Goal: Task Accomplishment & Management: Use online tool/utility

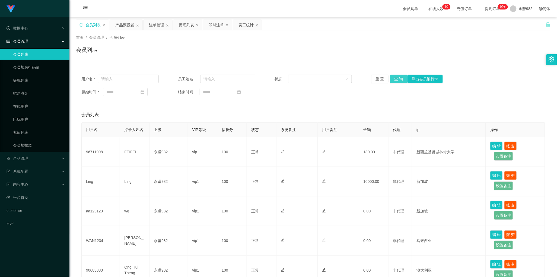
click at [397, 77] on button "查 询" at bounding box center [398, 79] width 17 height 9
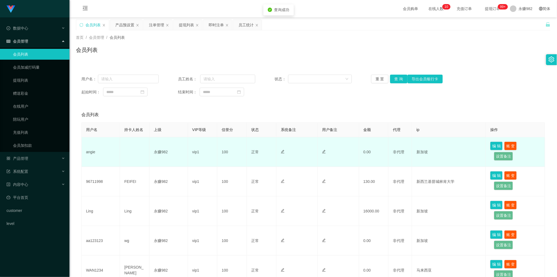
click at [93, 151] on td "angie" at bounding box center [101, 152] width 38 height 30
copy td "angie"
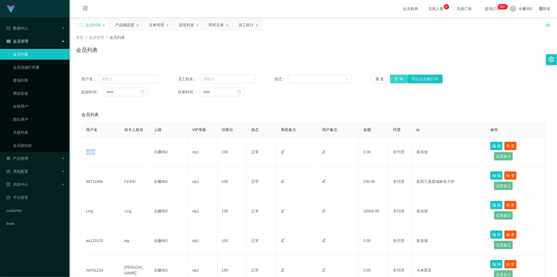
click at [396, 80] on button "查 询" at bounding box center [398, 79] width 17 height 9
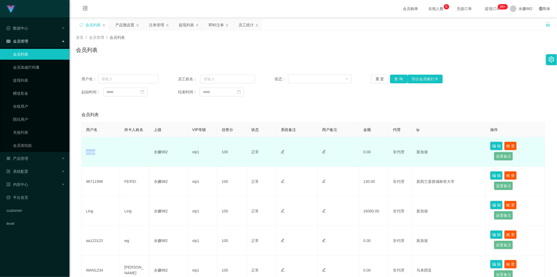
click at [349, 158] on td at bounding box center [338, 152] width 41 height 30
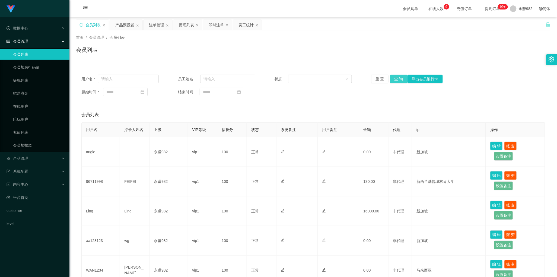
click at [398, 79] on button "查 询" at bounding box center [398, 79] width 17 height 9
drag, startPoint x: 302, startPoint y: 115, endPoint x: 308, endPoint y: 114, distance: 6.6
click at [302, 115] on div "会员列表" at bounding box center [313, 114] width 464 height 15
click at [392, 79] on button "查 询" at bounding box center [398, 79] width 17 height 9
click at [127, 26] on div "产品预设置" at bounding box center [124, 25] width 19 height 10
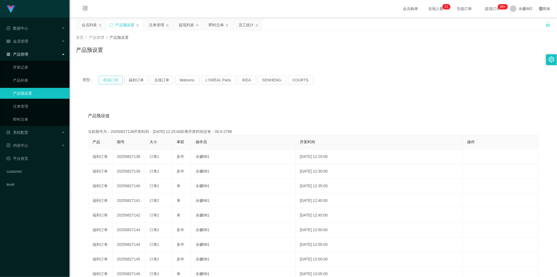
click at [108, 81] on button "商城订单" at bounding box center [111, 80] width 24 height 9
drag, startPoint x: 253, startPoint y: 108, endPoint x: 248, endPoint y: 105, distance: 5.4
click at [253, 108] on div "产品预设值 添加期号 当前期号为：20250827148开奖时间：[DATE] 13:15:00距离开奖时间还有：02:46 产品 期号 大小 单双 操作员 …" at bounding box center [313, 208] width 475 height 224
click at [156, 27] on div "注单管理" at bounding box center [156, 25] width 15 height 10
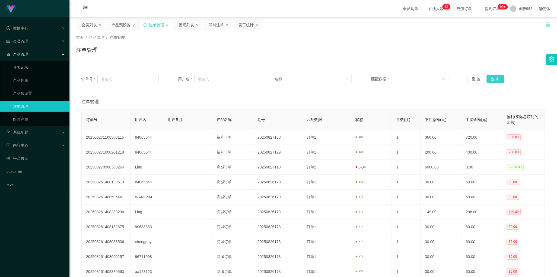
click at [494, 82] on button "查 询" at bounding box center [495, 79] width 17 height 9
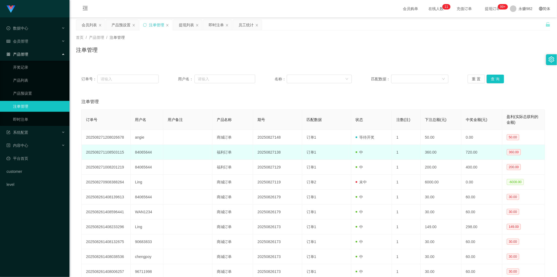
click at [203, 155] on td at bounding box center [187, 152] width 49 height 15
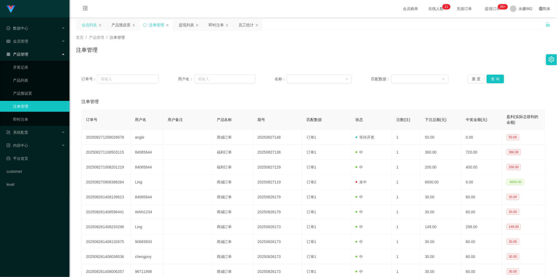
click at [90, 29] on div "会员列表" at bounding box center [89, 25] width 15 height 10
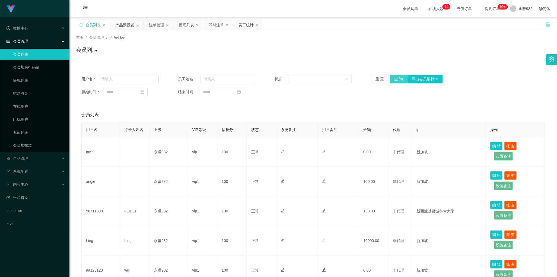
click at [396, 80] on button "查 询" at bounding box center [398, 79] width 17 height 9
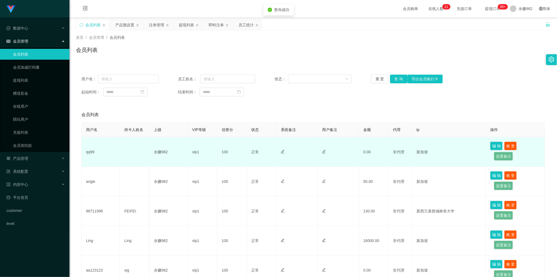
click at [87, 153] on td "qq99" at bounding box center [101, 152] width 38 height 30
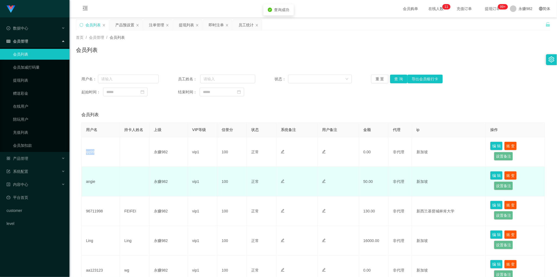
copy td "qq99"
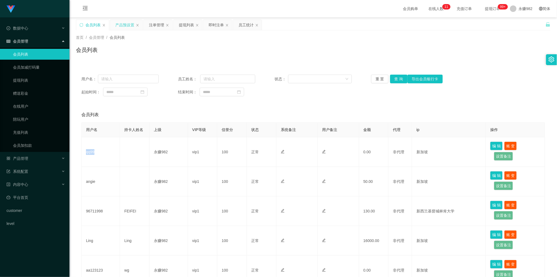
click at [124, 27] on div "产品预设置" at bounding box center [124, 25] width 19 height 10
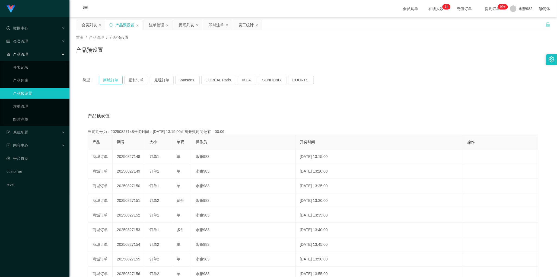
click at [111, 78] on button "商城订单" at bounding box center [111, 80] width 24 height 9
click at [187, 24] on div "提现列表" at bounding box center [186, 25] width 15 height 10
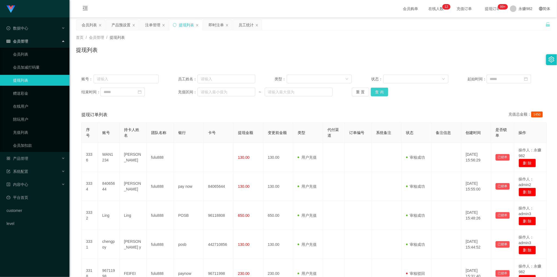
click at [379, 93] on button "查 询" at bounding box center [379, 92] width 17 height 9
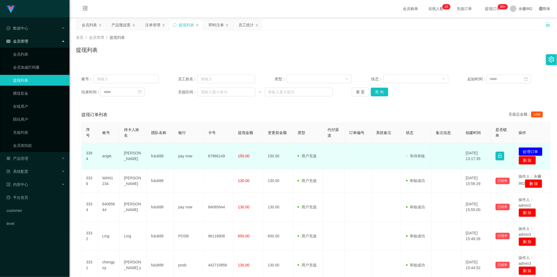
click at [109, 155] on td "angie" at bounding box center [109, 156] width 22 height 26
drag, startPoint x: 109, startPoint y: 155, endPoint x: 128, endPoint y: 155, distance: 19.0
click at [108, 155] on td "angie" at bounding box center [109, 156] width 22 height 26
copy td "angie"
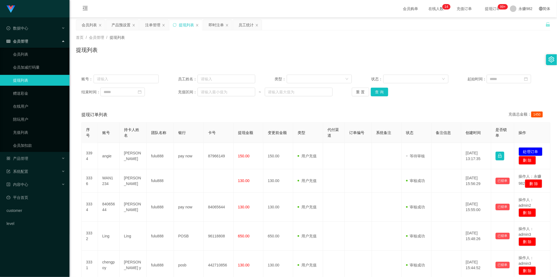
click at [259, 111] on div "提现订单列表 充值总金额： 1450" at bounding box center [313, 114] width 464 height 15
click at [382, 93] on button "查 询" at bounding box center [379, 92] width 17 height 9
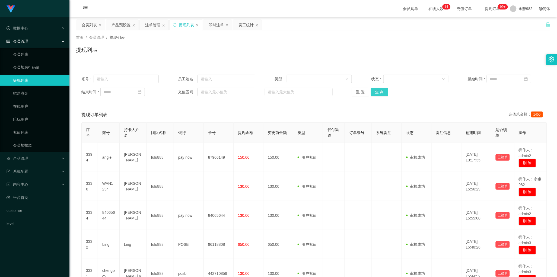
click at [379, 95] on button "查 询" at bounding box center [379, 92] width 17 height 9
click at [225, 109] on div "提现订单列表 充值总金额： 1450" at bounding box center [313, 114] width 464 height 15
click at [380, 90] on button "查 询" at bounding box center [379, 92] width 17 height 9
click at [383, 94] on button "查 询" at bounding box center [379, 92] width 17 height 9
click at [87, 26] on div "会员列表" at bounding box center [89, 25] width 15 height 10
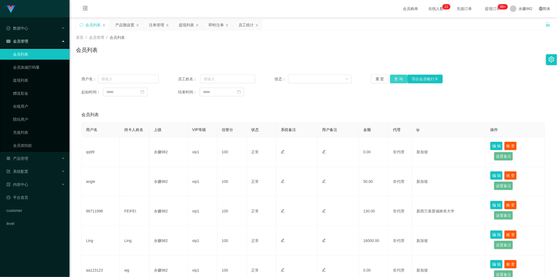
click at [398, 81] on button "查 询" at bounding box center [398, 79] width 17 height 9
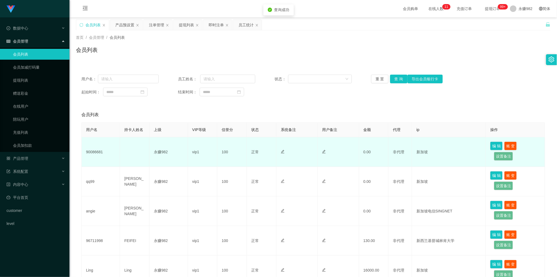
click at [96, 153] on td "90086681" at bounding box center [101, 152] width 38 height 30
copy td "90086681"
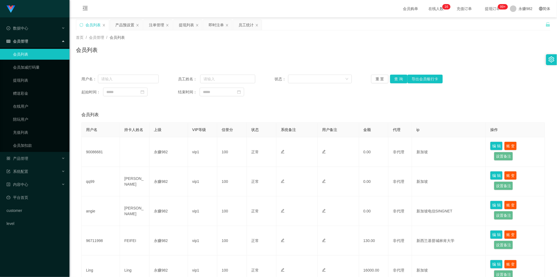
click at [281, 114] on div "会员列表" at bounding box center [313, 114] width 464 height 15
click at [397, 80] on button "查 询" at bounding box center [398, 79] width 17 height 9
click at [124, 28] on div "产品预设置" at bounding box center [124, 25] width 19 height 10
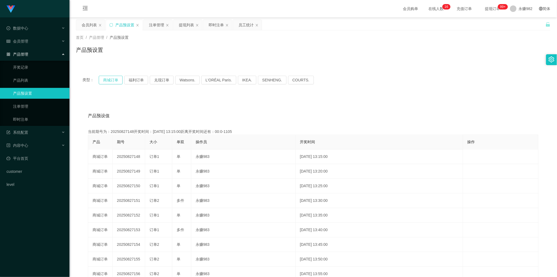
click at [115, 81] on button "商城订单" at bounding box center [111, 80] width 24 height 9
click at [207, 58] on div "产品预设置" at bounding box center [313, 52] width 475 height 12
click at [154, 25] on div "注单管理" at bounding box center [156, 25] width 15 height 10
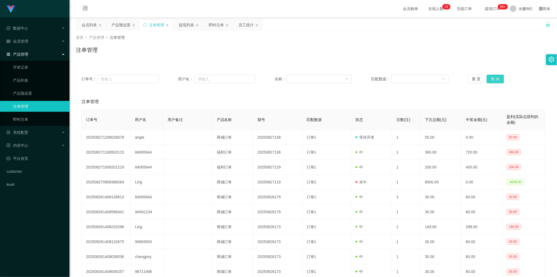
click at [493, 77] on button "查 询" at bounding box center [495, 79] width 17 height 9
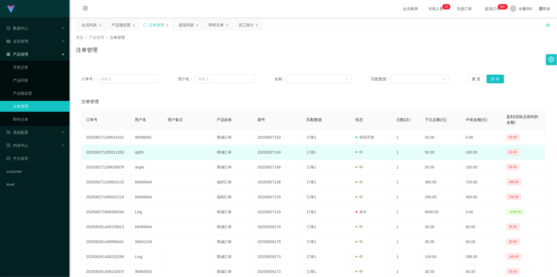
click at [245, 147] on td "商城订单" at bounding box center [233, 152] width 41 height 15
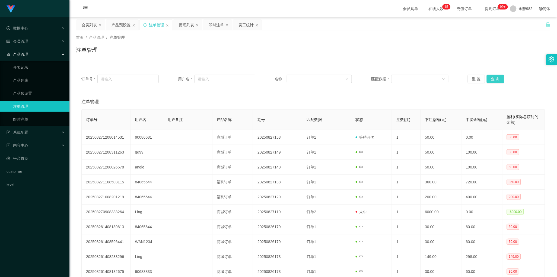
click at [492, 80] on button "查 询" at bounding box center [495, 79] width 17 height 9
click at [266, 92] on div "订单号： 用户名： 名称： 匹配数据： 重 置 查 询 注单管理 订单号 用户名 用户备注 产品名称 期号 匹配数据 状态 注数(注) 下注总额(元) 中奖金…" at bounding box center [313, 183] width 475 height 228
click at [495, 75] on button "查 询" at bounding box center [495, 79] width 17 height 9
click at [299, 101] on div "注单管理" at bounding box center [313, 101] width 464 height 15
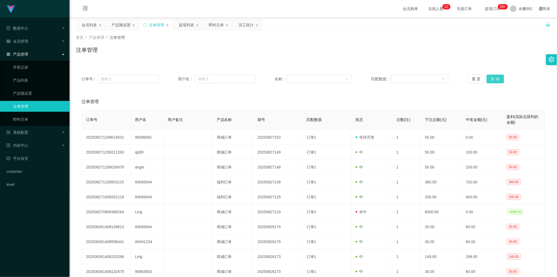
click at [489, 81] on button "查 询" at bounding box center [495, 79] width 17 height 9
drag, startPoint x: 179, startPoint y: 102, endPoint x: 181, endPoint y: 93, distance: 9.7
click at [179, 102] on div "注单管理" at bounding box center [313, 101] width 464 height 15
drag, startPoint x: 186, startPoint y: 24, endPoint x: 217, endPoint y: 31, distance: 31.0
click at [186, 24] on div "提现列表" at bounding box center [186, 25] width 15 height 10
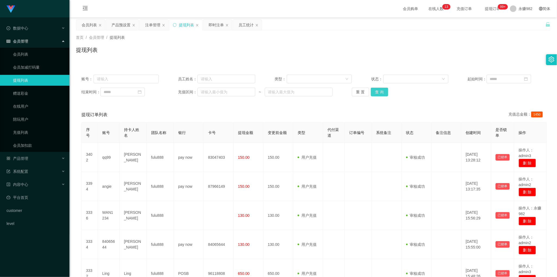
click at [384, 90] on button "查 询" at bounding box center [379, 92] width 17 height 9
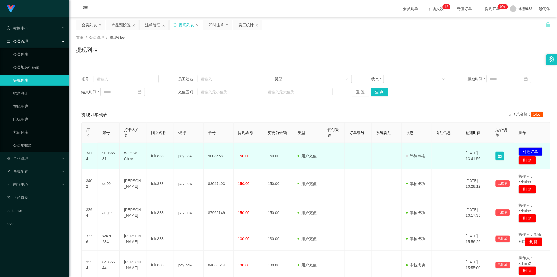
click at [106, 155] on td "90086681" at bounding box center [109, 156] width 22 height 26
copy td "90086681"
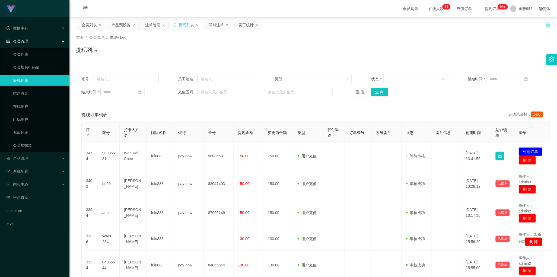
click at [269, 115] on div "提现订单列表 充值总金额： 1450" at bounding box center [313, 114] width 464 height 15
click at [383, 90] on button "查 询" at bounding box center [379, 92] width 17 height 9
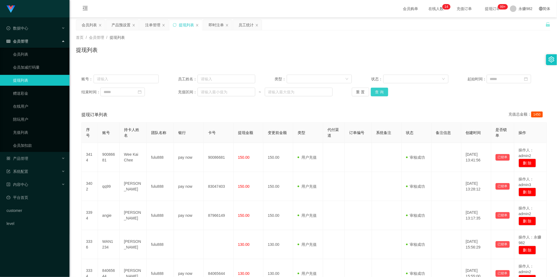
click at [375, 90] on button "查 询" at bounding box center [379, 92] width 17 height 9
click at [377, 90] on button "查 询" at bounding box center [379, 92] width 17 height 9
click at [88, 26] on div "会员列表" at bounding box center [89, 25] width 15 height 10
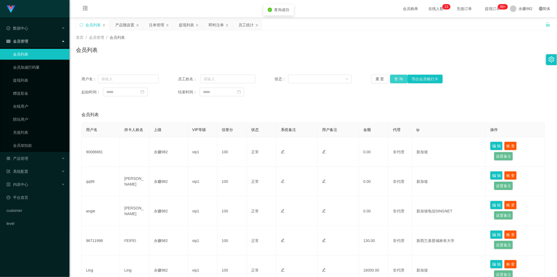
click at [396, 79] on button "查 询" at bounding box center [398, 79] width 17 height 9
click at [271, 109] on div "会员列表" at bounding box center [313, 114] width 464 height 15
click at [397, 80] on button "查 询" at bounding box center [398, 79] width 17 height 9
click at [298, 104] on div "用户名： 员工姓名： 状态： 重 置 查 询 导出会员银行卡 起始时间： 结束时间： 会员列表 用户名 持卡人姓名 上级 VIP等级 信誉分 状态 系统备注 …" at bounding box center [313, 259] width 475 height 381
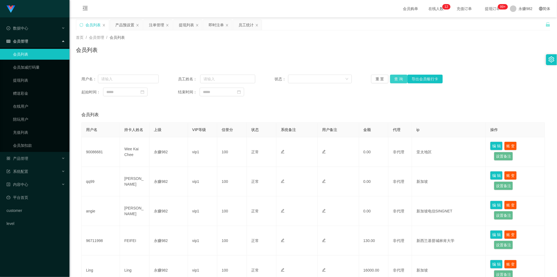
click at [396, 81] on button "查 询" at bounding box center [398, 79] width 17 height 9
click at [92, 23] on div "会员列表" at bounding box center [93, 25] width 15 height 10
click at [393, 79] on button "查 询" at bounding box center [398, 79] width 17 height 9
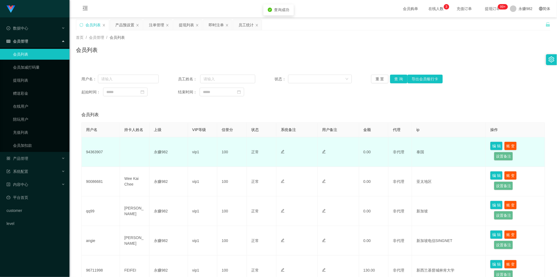
click at [99, 154] on td "94363907" at bounding box center [101, 152] width 38 height 30
copy td "94363907"
click at [255, 148] on td "正常 禁止登录 禁止投注" at bounding box center [262, 152] width 30 height 30
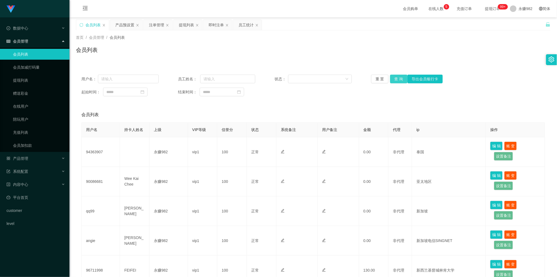
click at [396, 81] on button "查 询" at bounding box center [398, 79] width 17 height 9
click at [142, 61] on div "首页 / 会员管理 / 会员列表 / 会员列表" at bounding box center [314, 46] width 488 height 32
click at [129, 28] on div "产品预设置" at bounding box center [124, 25] width 19 height 10
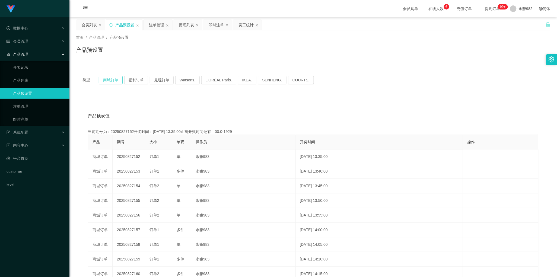
click at [115, 83] on button "商城订单" at bounding box center [111, 80] width 24 height 9
click at [156, 22] on div "注单管理" at bounding box center [156, 25] width 15 height 10
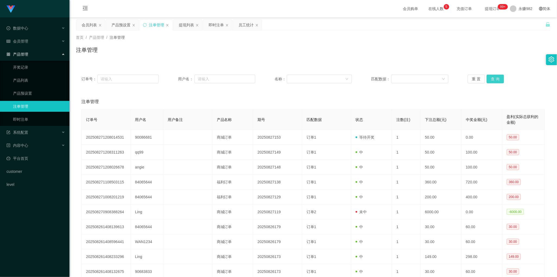
click at [493, 77] on button "查 询" at bounding box center [495, 79] width 17 height 9
click at [493, 79] on button "查 询" at bounding box center [495, 79] width 17 height 9
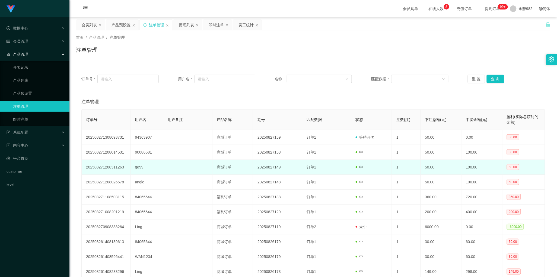
click at [127, 173] on td "202508271208311263" at bounding box center [106, 167] width 49 height 15
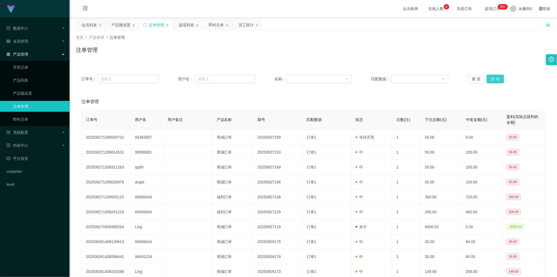
click at [491, 76] on button "查 询" at bounding box center [495, 79] width 17 height 9
click at [491, 77] on button "查 询" at bounding box center [495, 79] width 17 height 9
click at [492, 77] on button "查 询" at bounding box center [495, 79] width 17 height 9
click at [493, 78] on button "查 询" at bounding box center [495, 79] width 17 height 9
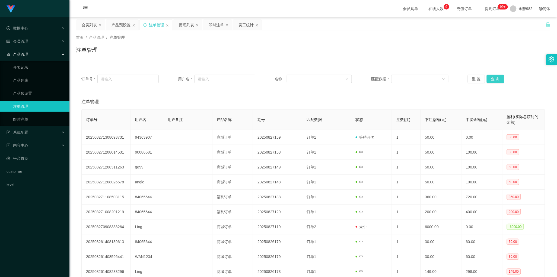
click at [493, 78] on button "查 询" at bounding box center [495, 79] width 17 height 9
click at [214, 26] on div "即时注单" at bounding box center [216, 25] width 15 height 10
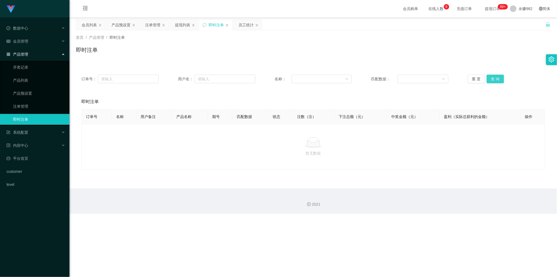
click at [490, 82] on button "查 询" at bounding box center [495, 79] width 17 height 9
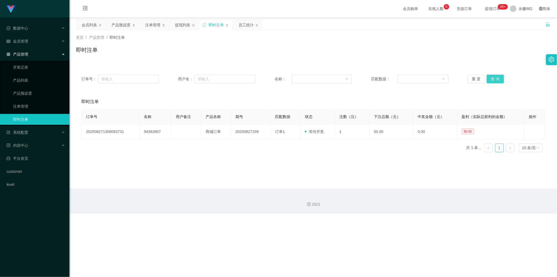
click at [490, 80] on button "查 询" at bounding box center [495, 79] width 17 height 9
